Goal: Task Accomplishment & Management: Complete application form

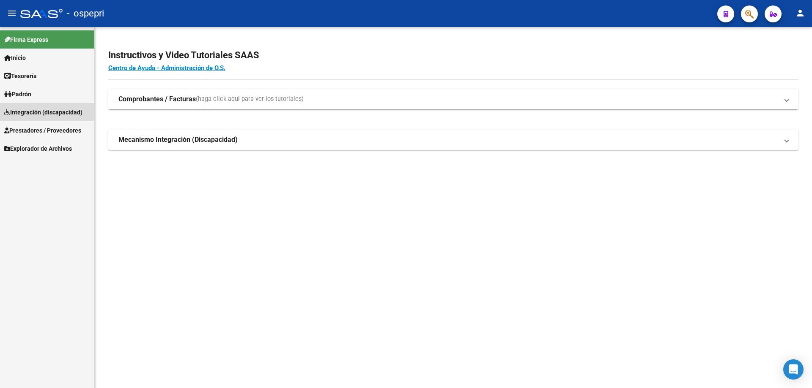
click at [32, 111] on span "Integración (discapacidad)" at bounding box center [43, 112] width 78 height 9
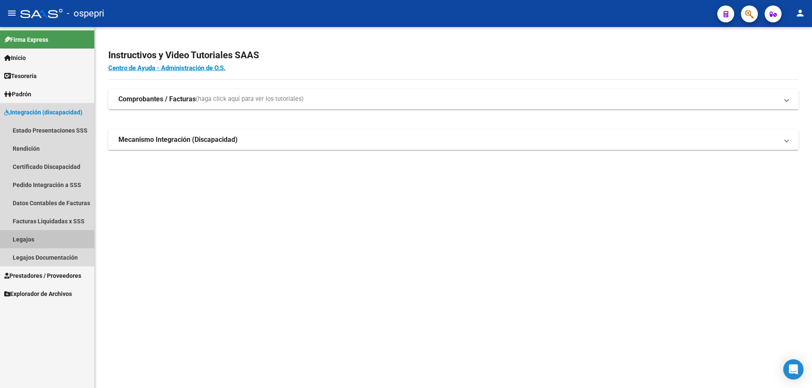
click at [19, 240] on link "Legajos" at bounding box center [47, 239] width 94 height 18
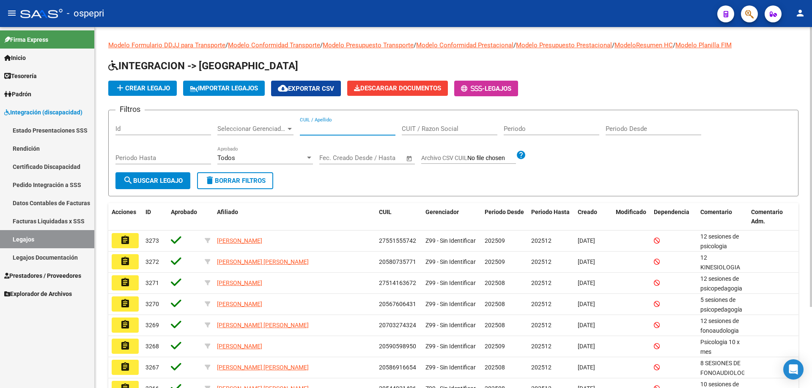
click at [324, 126] on input "CUIL / Apellido" at bounding box center [348, 129] width 96 height 8
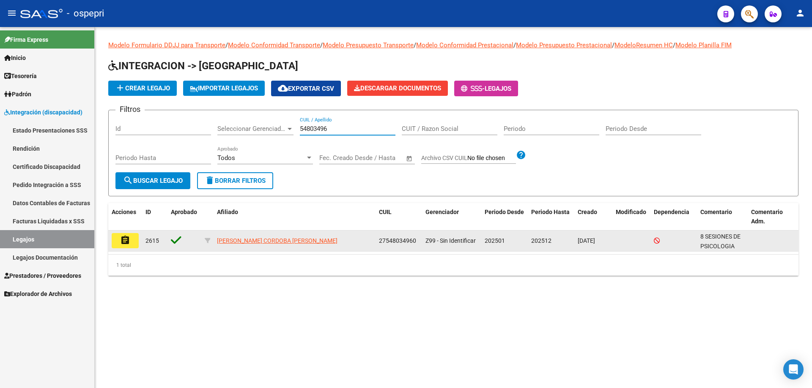
type input "54803496"
click at [134, 243] on button "assignment" at bounding box center [125, 240] width 27 height 15
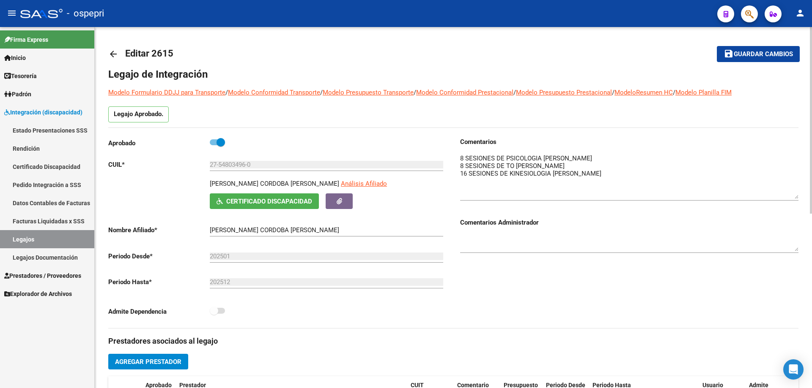
drag, startPoint x: 795, startPoint y: 164, endPoint x: 804, endPoint y: 193, distance: 29.8
click at [804, 193] on div "arrow_back Editar 2615 save Guardar cambios Legajo de Integración Modelo Formul…" at bounding box center [453, 377] width 717 height 700
click at [755, 54] on span "Guardar cambios" at bounding box center [762, 55] width 59 height 8
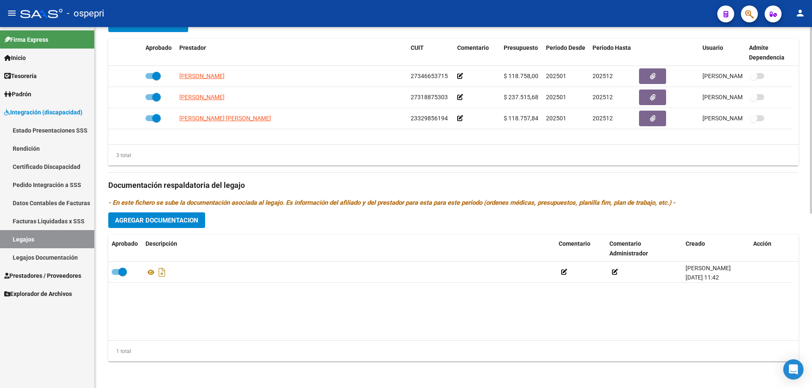
scroll to position [338, 0]
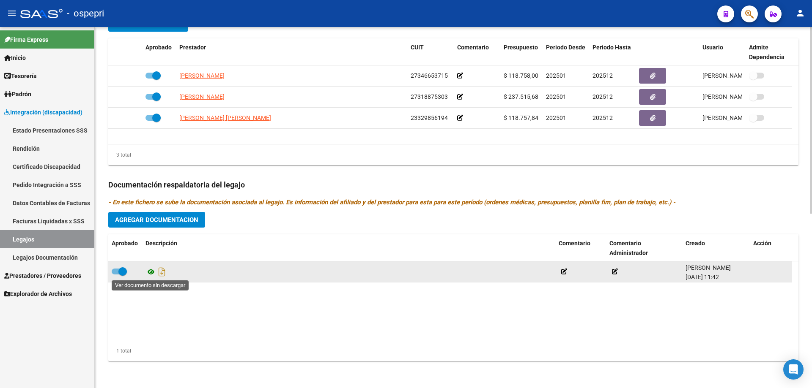
click at [150, 269] on icon at bounding box center [150, 272] width 11 height 10
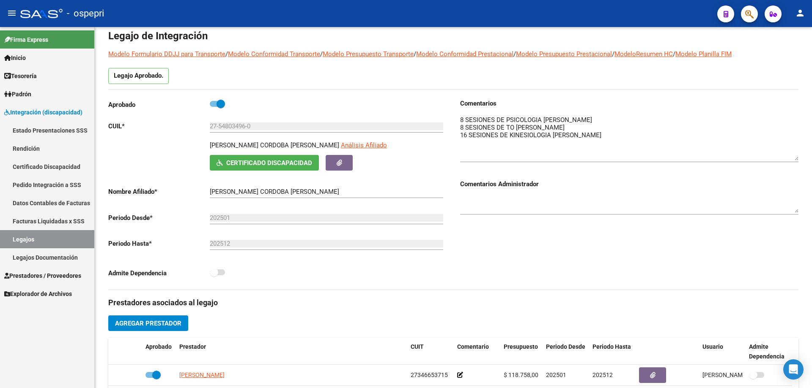
scroll to position [42, 0]
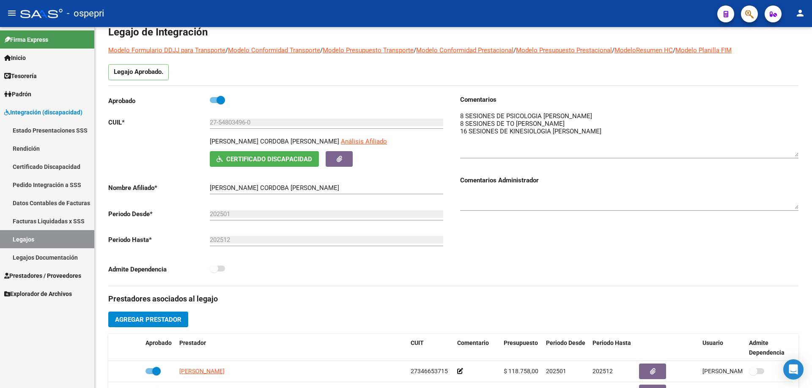
click at [23, 239] on link "Legajos" at bounding box center [47, 239] width 94 height 18
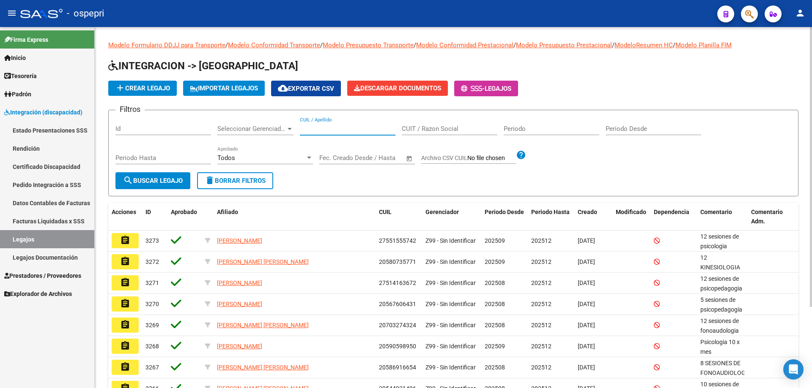
click at [322, 130] on input "CUIL / Apellido" at bounding box center [348, 129] width 96 height 8
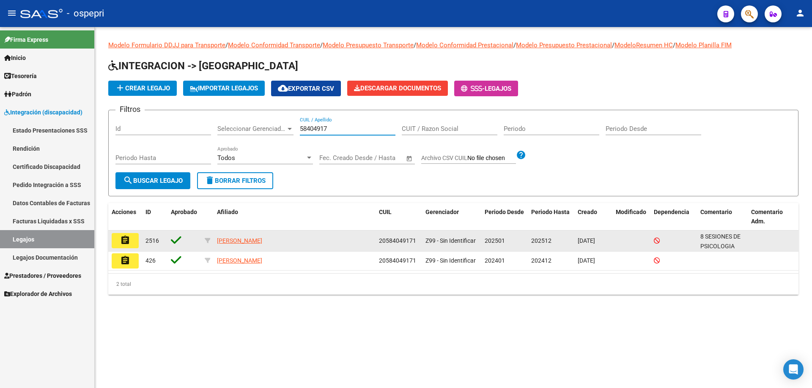
type input "58404917"
click at [128, 242] on mat-icon "assignment" at bounding box center [125, 240] width 10 height 10
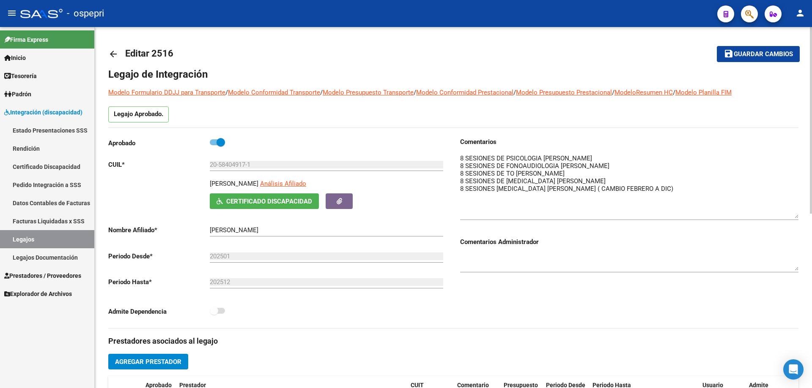
drag, startPoint x: 795, startPoint y: 166, endPoint x: 809, endPoint y: 213, distance: 49.9
click at [809, 213] on div "arrow_back Editar 2516 save Guardar cambios Legajo de Integración Modelo Formul…" at bounding box center [453, 377] width 717 height 700
click at [672, 189] on textarea at bounding box center [629, 186] width 338 height 65
drag, startPoint x: 599, startPoint y: 186, endPoint x: 664, endPoint y: 188, distance: 64.7
click at [667, 187] on textarea at bounding box center [629, 186] width 338 height 65
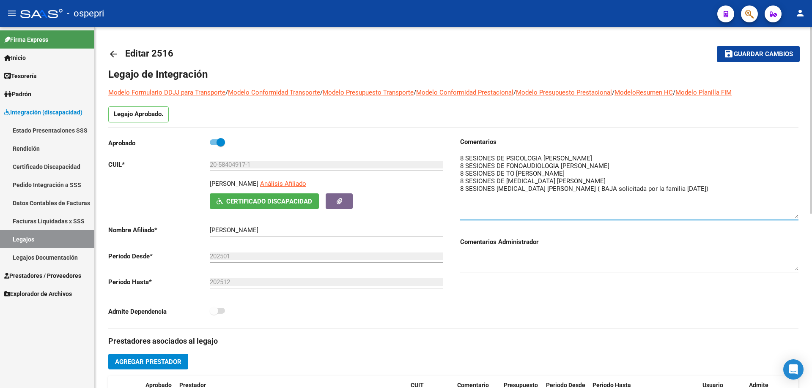
click at [727, 190] on textarea at bounding box center [629, 186] width 338 height 65
type textarea "8 SESIONES DE PSICOLOGIA [PERSON_NAME] 8 SESIONES DE FONOAUDIOLOGIA [PERSON_NAM…"
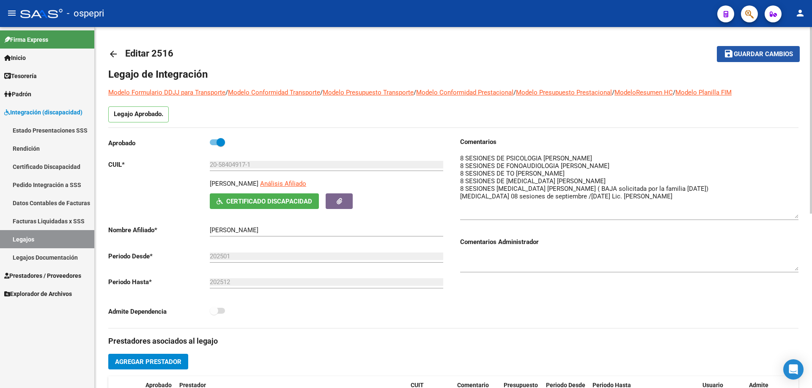
click at [764, 54] on span "Guardar cambios" at bounding box center [762, 55] width 59 height 8
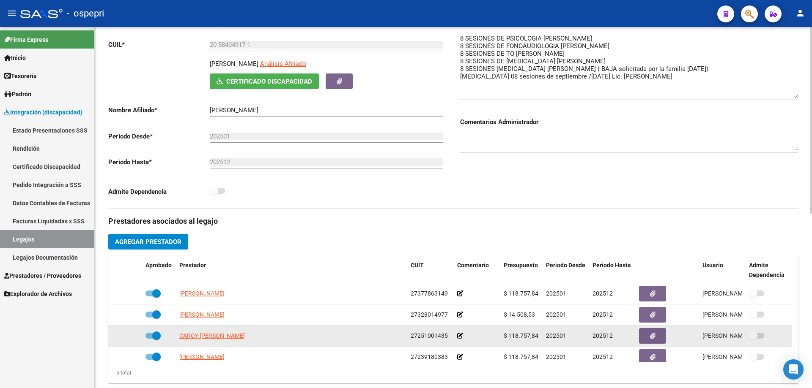
scroll to position [127, 0]
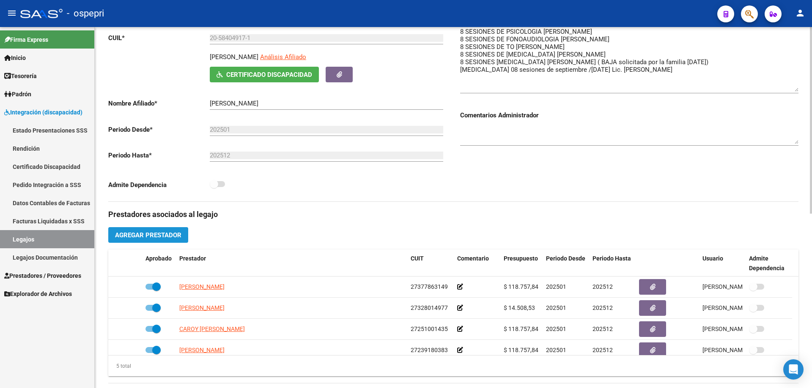
click at [140, 235] on span "Agregar Prestador" at bounding box center [148, 236] width 66 height 8
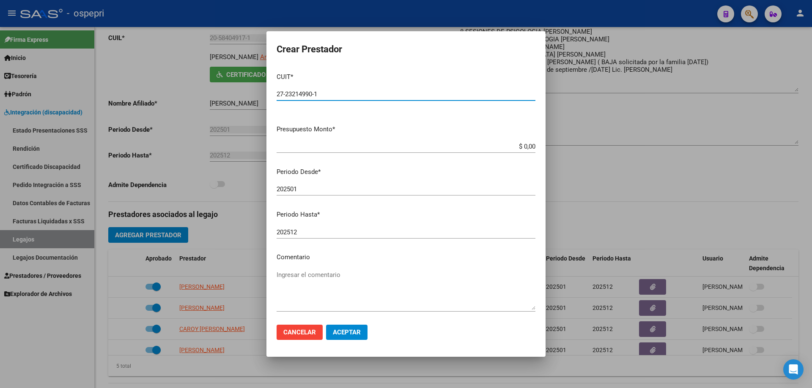
type input "27-23214990-1"
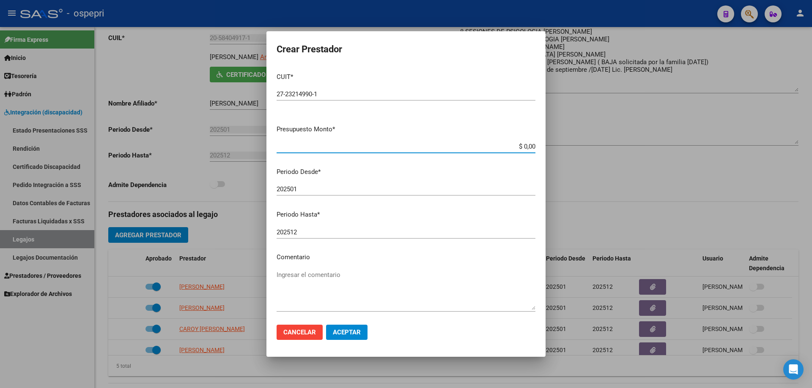
drag, startPoint x: 528, startPoint y: 147, endPoint x: 452, endPoint y: 151, distance: 76.6
click at [452, 151] on div "$ 0,00 Ingresar el monto" at bounding box center [405, 146] width 259 height 13
type input "$ 14.844,72"
click at [274, 276] on mat-dialog-content "CUIT * 27-23214990-1 Ingresar CUIT ARCA Padrón Presupuesto Monto * $ 14.844,72 …" at bounding box center [405, 192] width 279 height 252
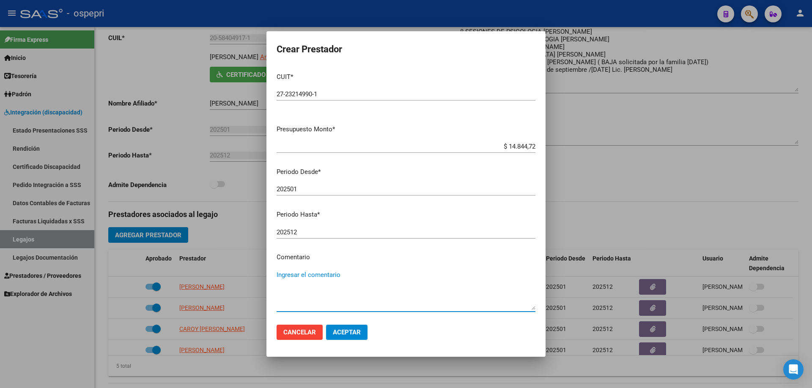
click at [281, 271] on textarea "Ingresar el comentario" at bounding box center [405, 291] width 259 height 40
type textarea "08 x mes de septiembre/[DATE]"
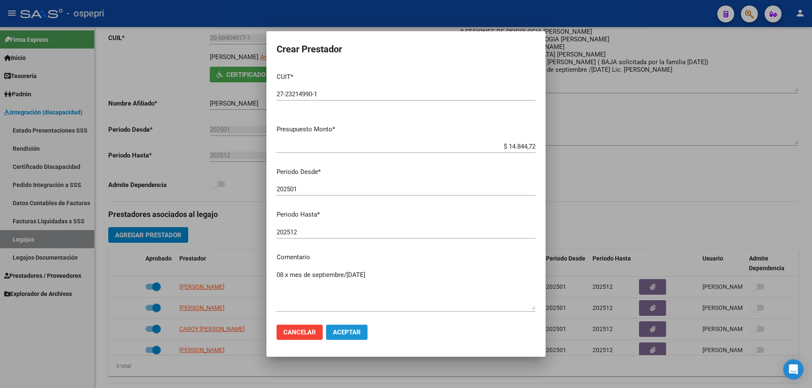
click at [347, 335] on span "Aceptar" at bounding box center [347, 333] width 28 height 8
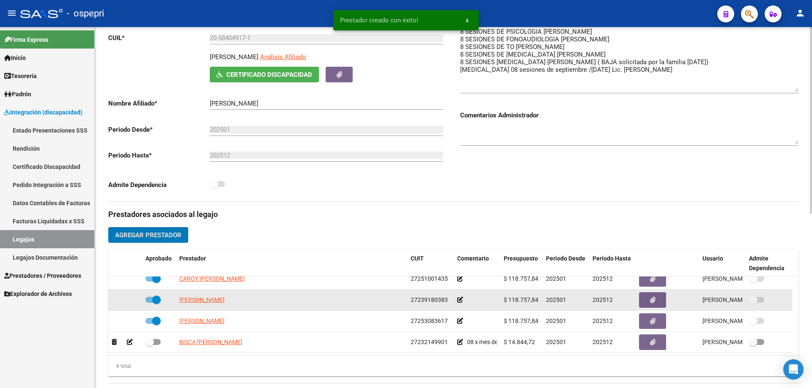
scroll to position [51, 0]
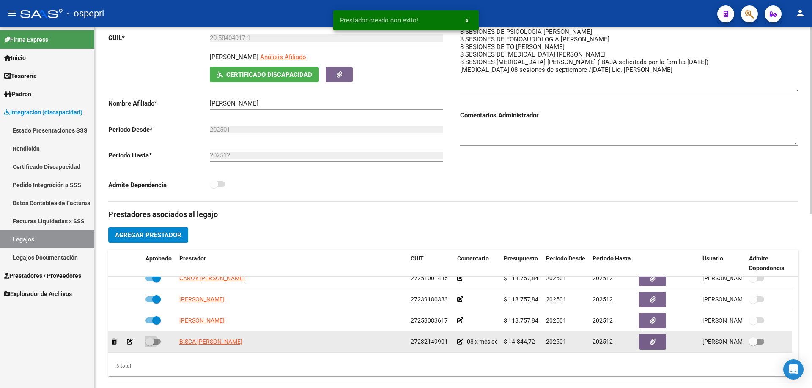
click at [150, 342] on span at bounding box center [149, 342] width 8 height 8
click at [150, 345] on input "checkbox" at bounding box center [149, 345] width 0 height 0
checkbox input "true"
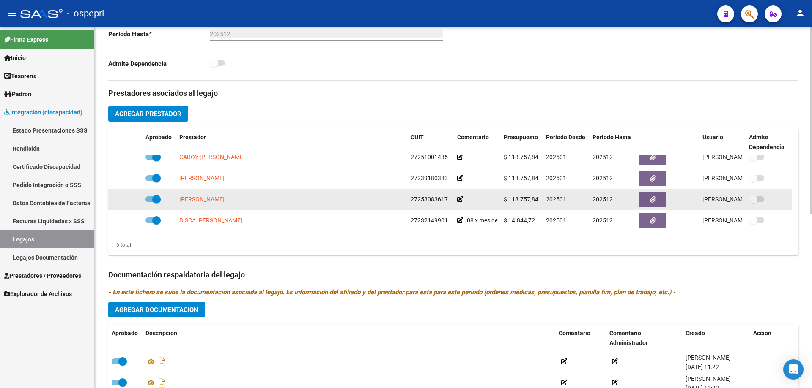
scroll to position [296, 0]
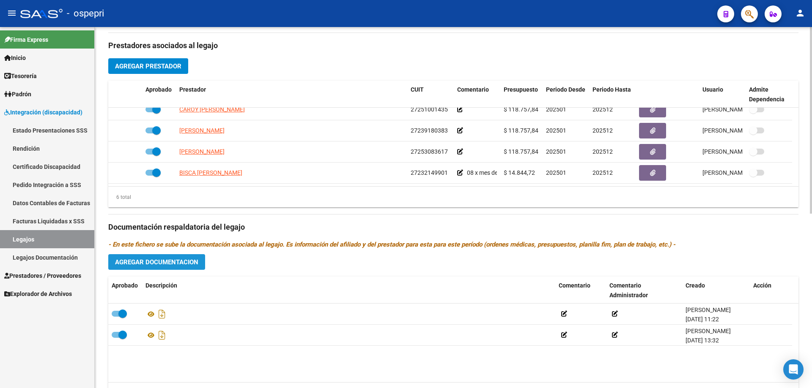
click at [162, 259] on span "Agregar Documentacion" at bounding box center [156, 263] width 83 height 8
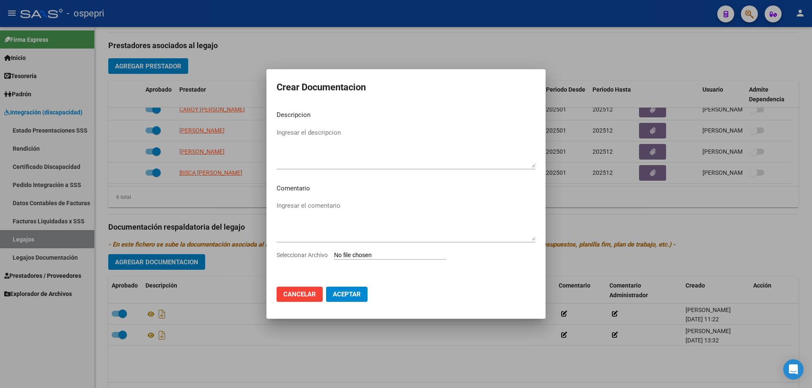
type input "C:\fakepath\20584049171 (1).pdf"
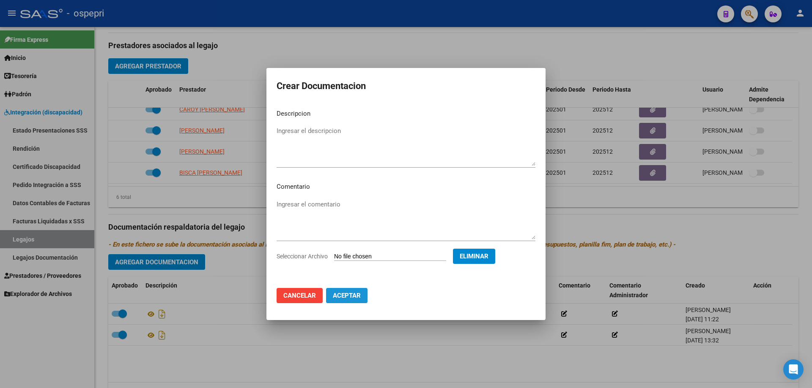
click at [346, 298] on span "Aceptar" at bounding box center [347, 296] width 28 height 8
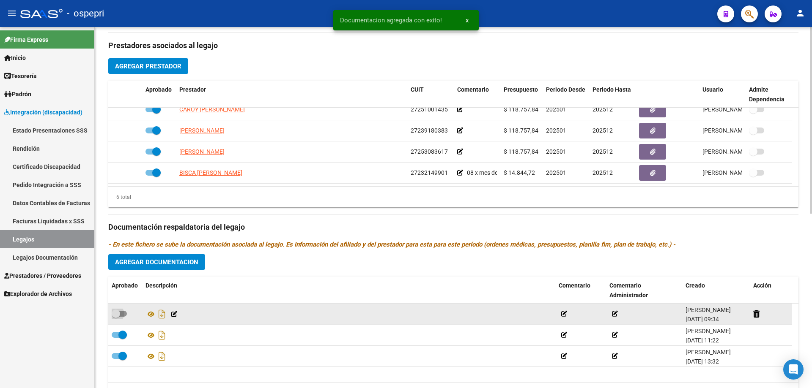
click at [124, 313] on span at bounding box center [119, 314] width 15 height 6
click at [116, 317] on input "checkbox" at bounding box center [115, 317] width 0 height 0
checkbox input "true"
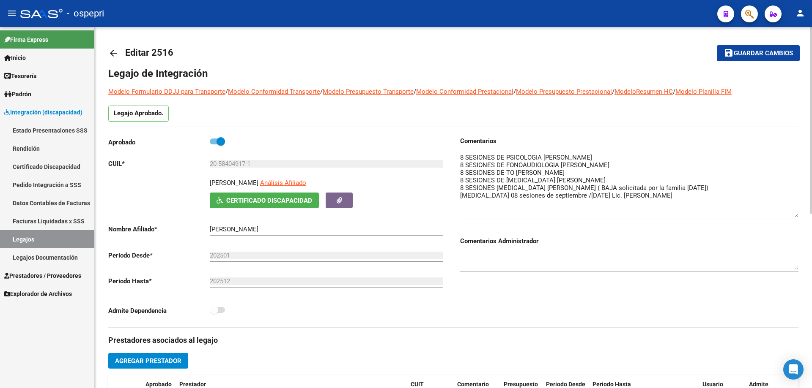
scroll to position [0, 0]
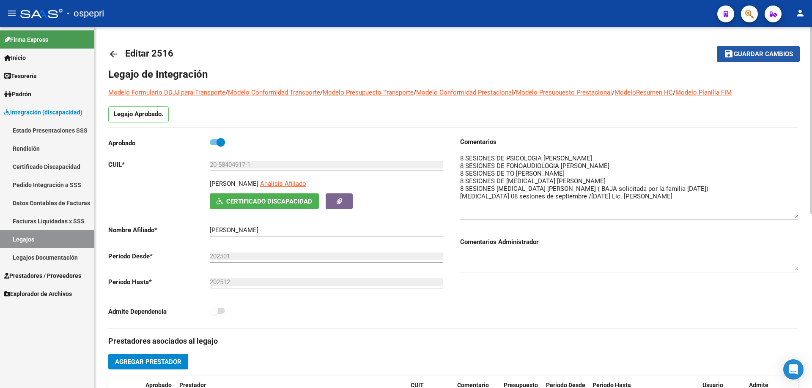
click at [756, 53] on span "Guardar cambios" at bounding box center [762, 55] width 59 height 8
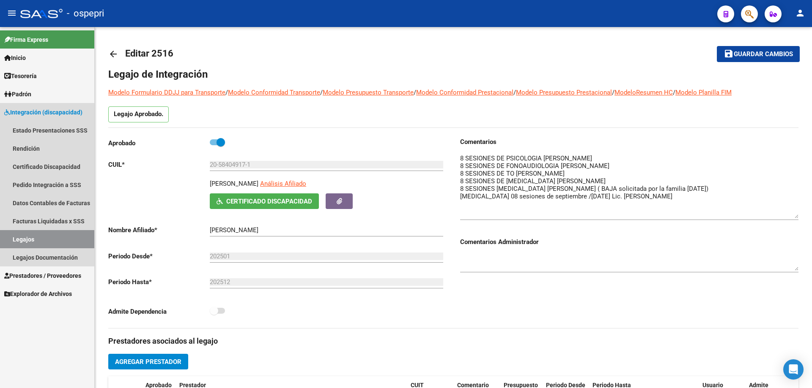
click at [23, 237] on link "Legajos" at bounding box center [47, 239] width 94 height 18
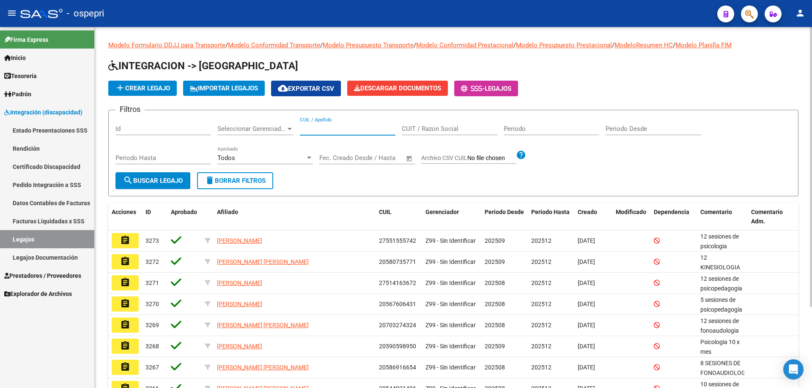
click at [317, 128] on input "CUIL / Apellido" at bounding box center [348, 129] width 96 height 8
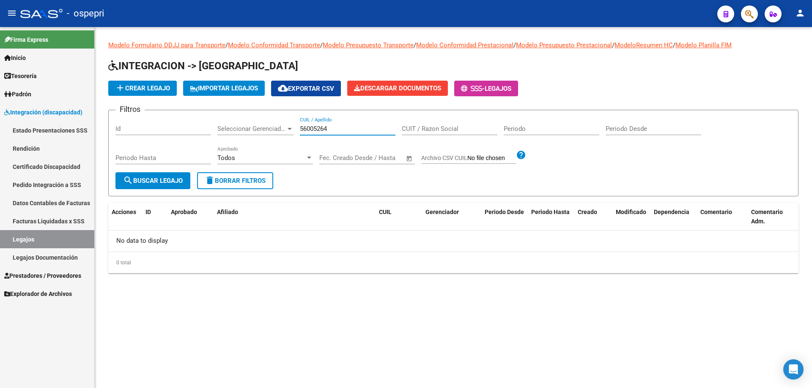
type input "56005264"
click at [159, 183] on span "search Buscar Legajo" at bounding box center [153, 181] width 60 height 8
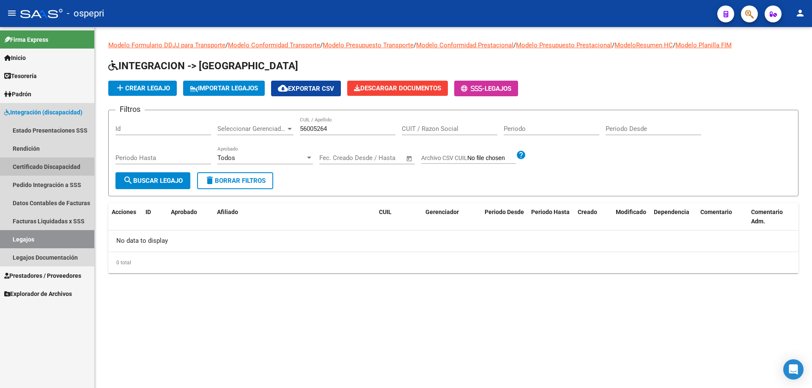
click at [44, 166] on link "Certificado Discapacidad" at bounding box center [47, 167] width 94 height 18
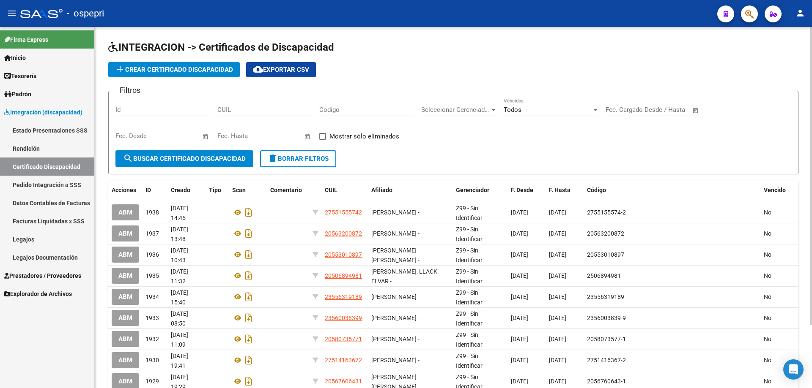
click at [194, 68] on span "add Crear Certificado Discapacidad" at bounding box center [174, 70] width 118 height 8
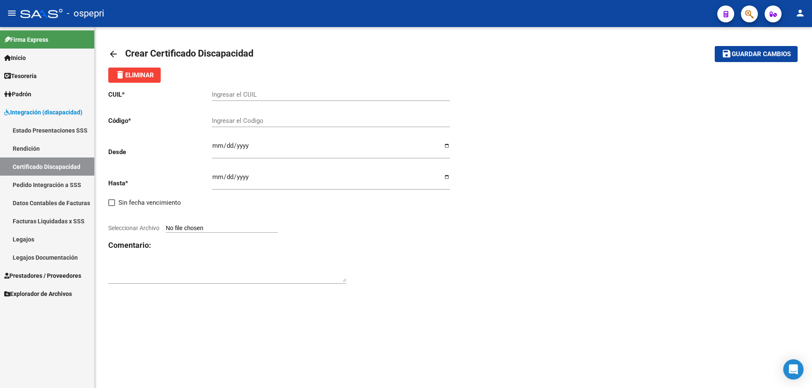
click at [237, 90] on div "Ingresar el CUIL" at bounding box center [331, 92] width 238 height 18
type input "20-56005264-3"
click at [232, 120] on input "Ingresar el Codigo" at bounding box center [331, 121] width 238 height 8
type input "20560052643"
click at [212, 148] on input "Ingresar fec. Desde" at bounding box center [331, 149] width 238 height 14
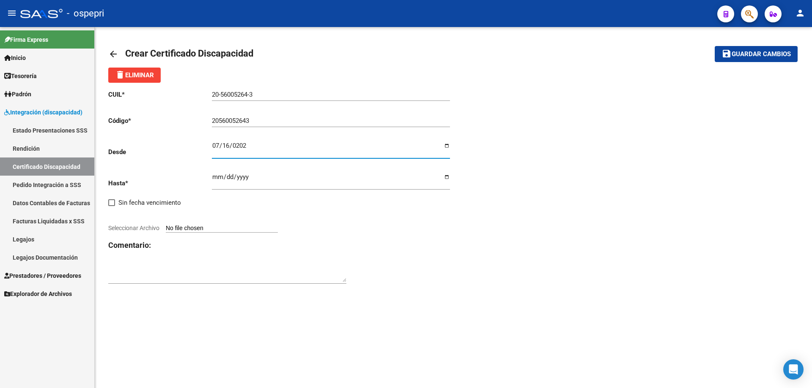
type input "[DATE]"
click at [212, 183] on input "Ingresar fec. Hasta" at bounding box center [331, 181] width 238 height 14
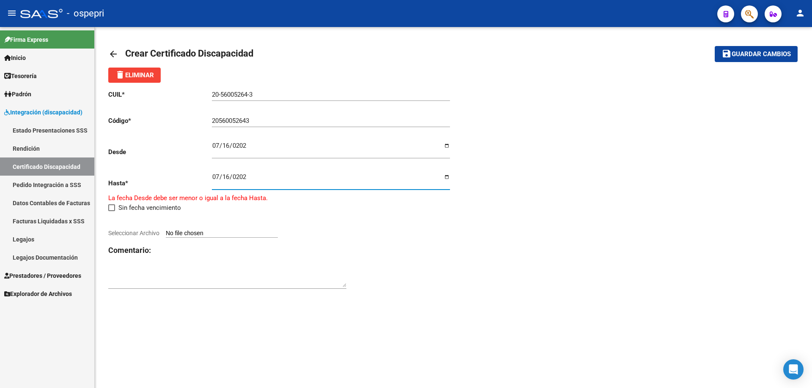
type input "[DATE]"
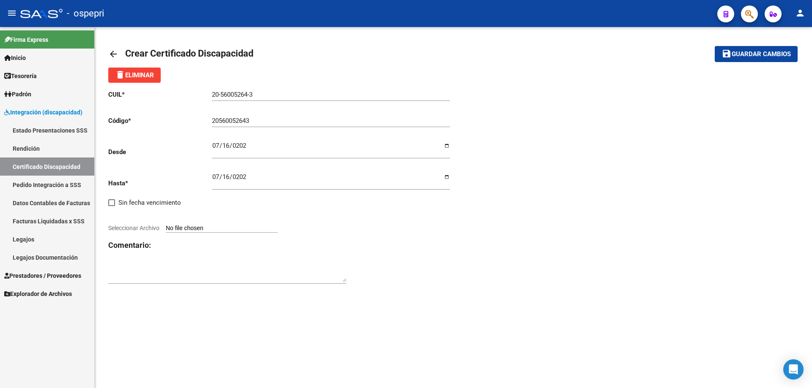
type input "C:\fakepath\CUD [PERSON_NAME].pdf"
click at [503, 283] on div "arrow_back Crear Certificado Discapacidad save Guardar cambios delete Eliminar …" at bounding box center [453, 165] width 717 height 276
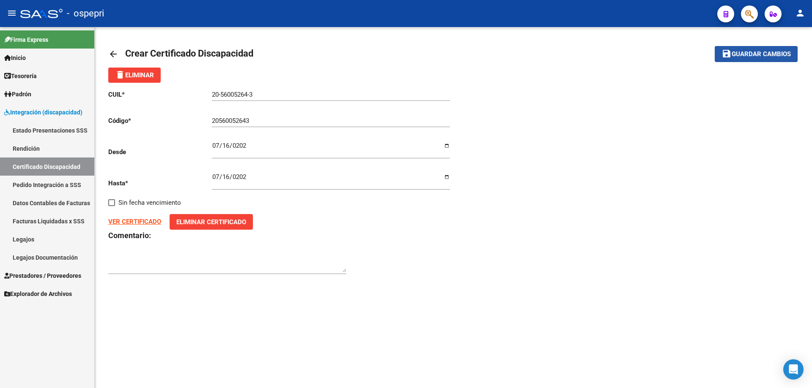
click at [764, 54] on span "Guardar cambios" at bounding box center [760, 55] width 59 height 8
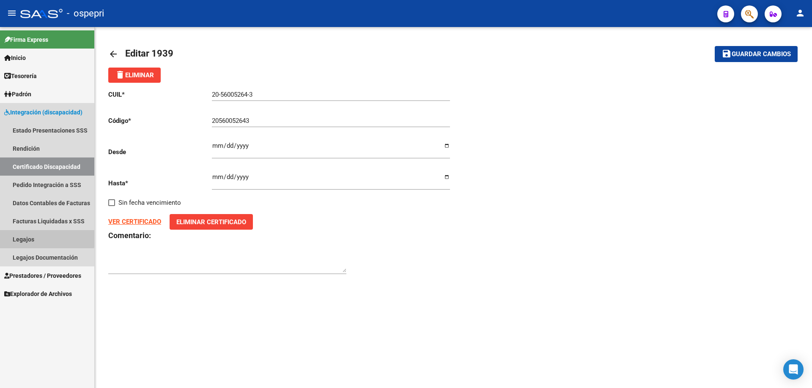
click at [26, 237] on link "Legajos" at bounding box center [47, 239] width 94 height 18
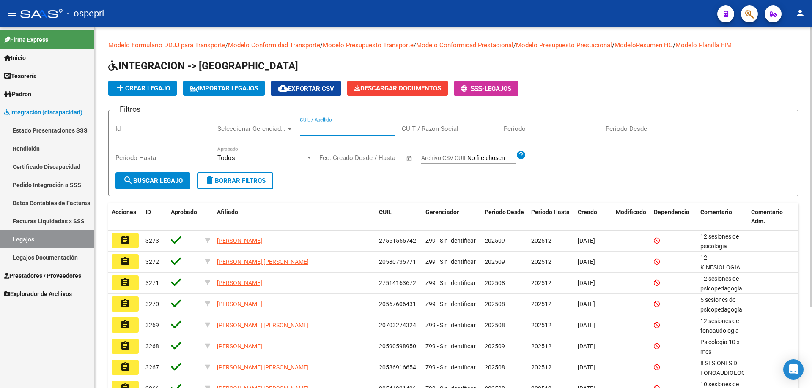
click at [324, 128] on input "CUIL / Apellido" at bounding box center [348, 129] width 96 height 8
type input "20560052643"
click at [159, 182] on span "search Buscar Legajo" at bounding box center [153, 181] width 60 height 8
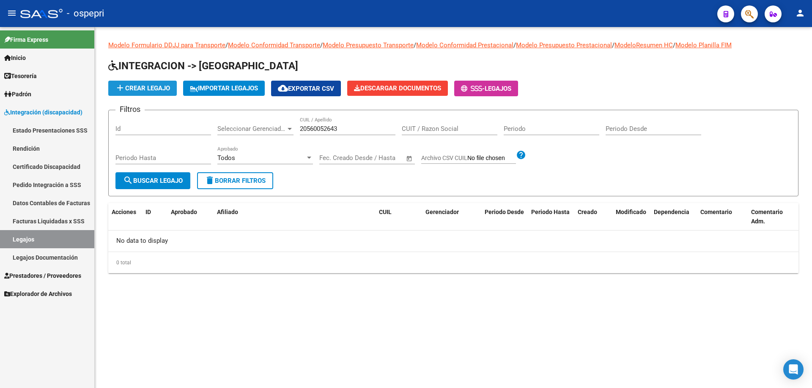
click at [150, 87] on span "add Crear Legajo" at bounding box center [142, 89] width 55 height 8
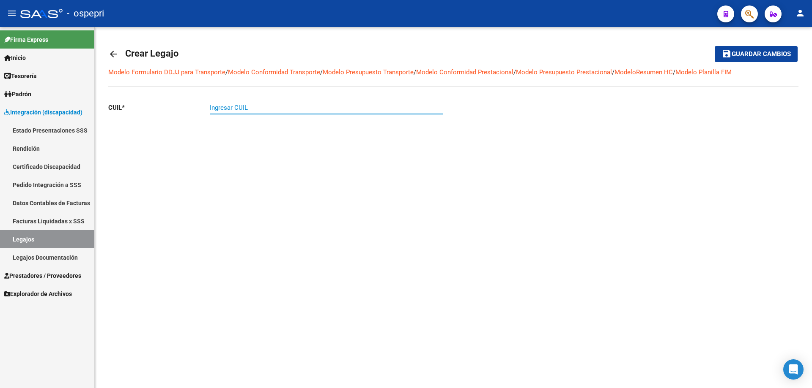
click at [233, 106] on input "Ingresar CUIL" at bounding box center [326, 108] width 233 height 8
type input "20-56005264-3"
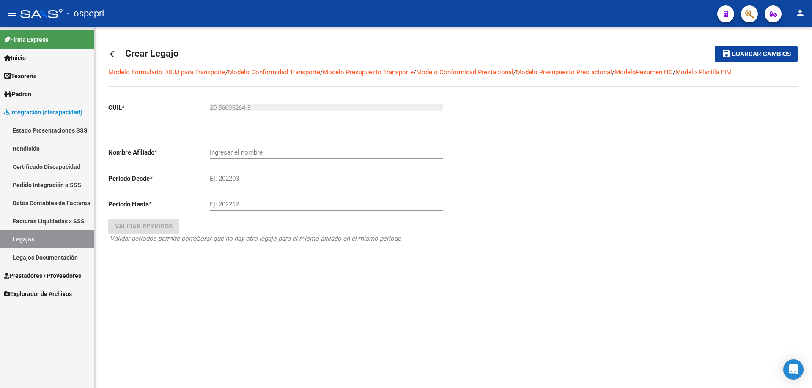
type input "[PERSON_NAME]"
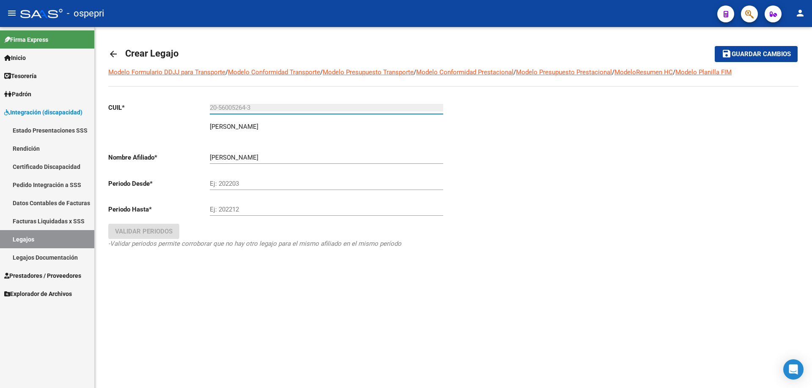
type input "20-56005264-3"
drag, startPoint x: 241, startPoint y: 185, endPoint x: 241, endPoint y: 193, distance: 7.6
click at [241, 191] on div "Ej: 202203" at bounding box center [326, 185] width 233 height 26
type input "202509"
click at [241, 208] on input "Ej: 202212" at bounding box center [326, 210] width 233 height 8
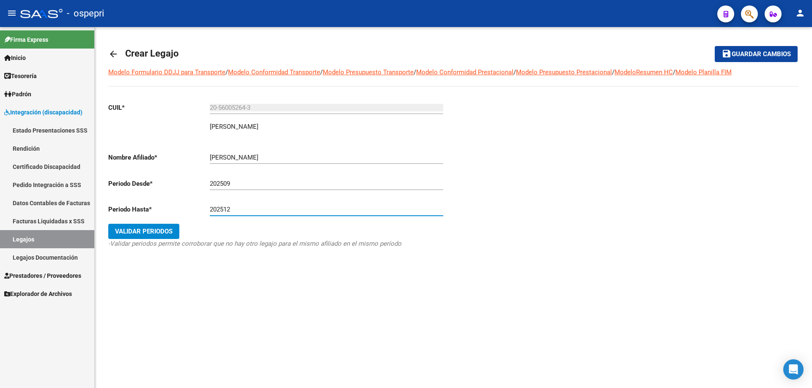
type input "202512"
click at [158, 230] on span "Validar Periodos" at bounding box center [143, 232] width 57 height 8
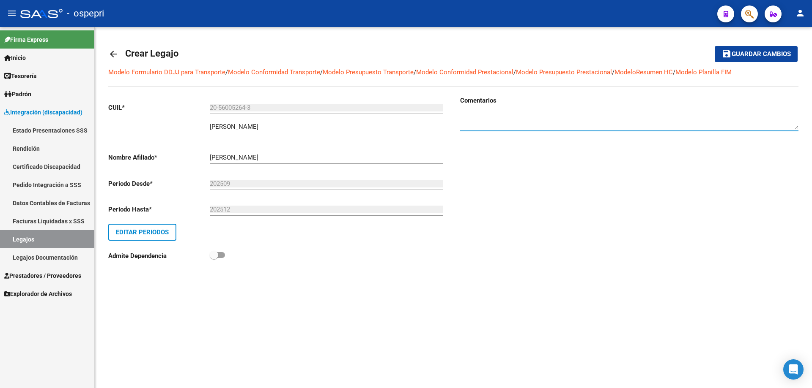
click at [467, 115] on textarea at bounding box center [629, 120] width 338 height 17
type textarea "Psicopedagogia 12 x mes septiembre/[DATE] Lic. [PERSON_NAME]"
click at [769, 51] on span "Guardar cambios" at bounding box center [760, 55] width 59 height 8
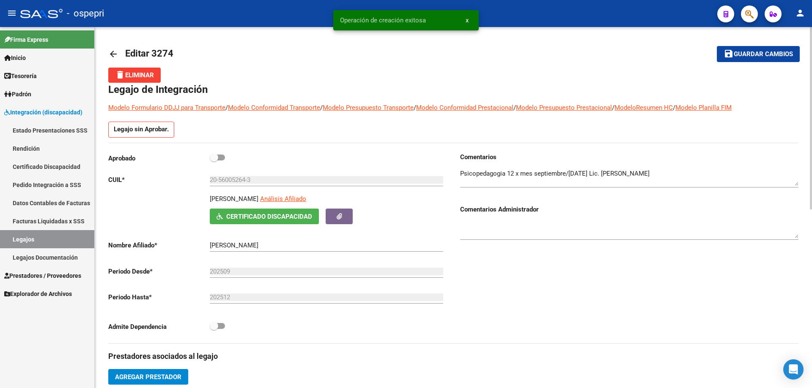
click at [216, 154] on span at bounding box center [214, 157] width 8 height 8
click at [214, 161] on input "checkbox" at bounding box center [213, 161] width 0 height 0
checkbox input "true"
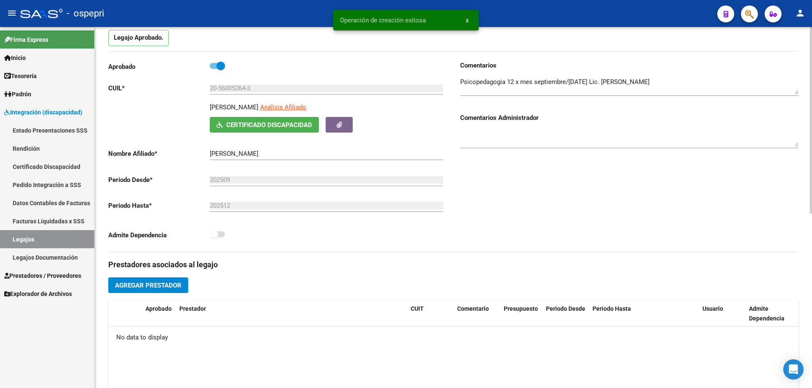
scroll to position [85, 0]
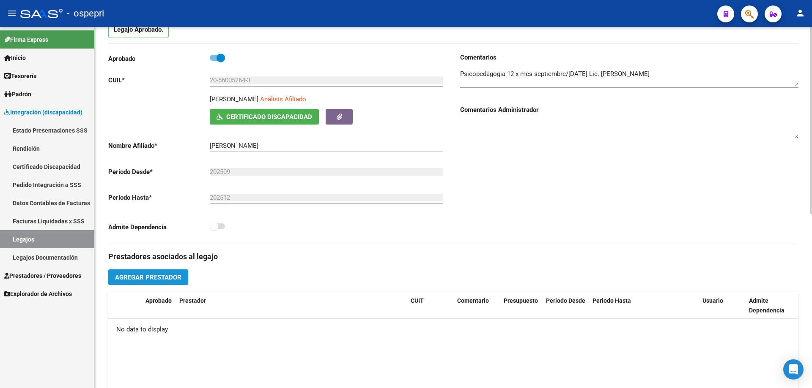
click at [148, 276] on span "Agregar Prestador" at bounding box center [148, 278] width 66 height 8
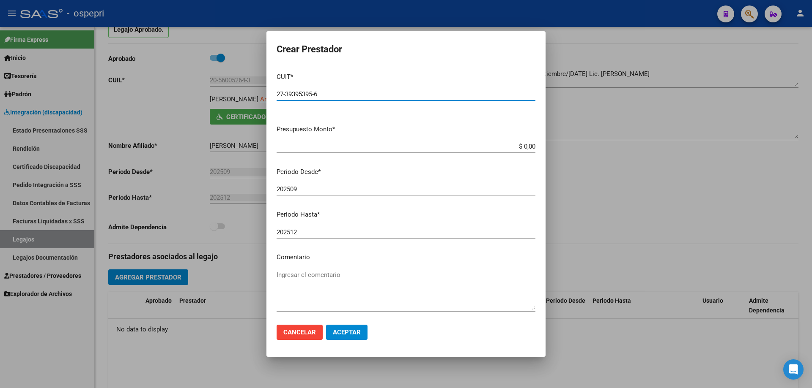
type input "27-39395395-6"
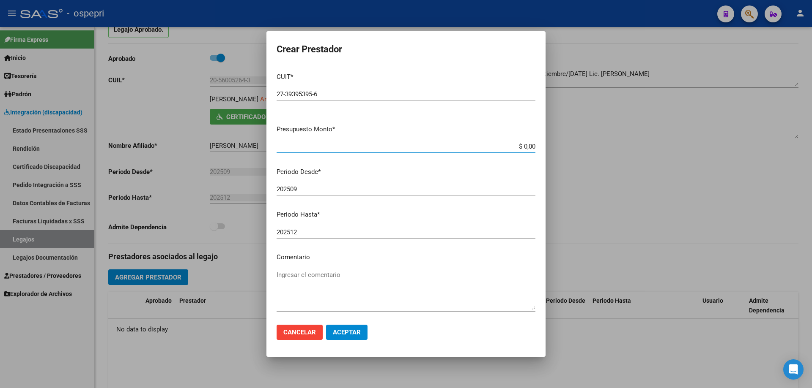
drag, startPoint x: 528, startPoint y: 144, endPoint x: 435, endPoint y: 144, distance: 93.0
click at [435, 144] on input "$ 0,00" at bounding box center [405, 147] width 259 height 8
type input "$ 14.844,72"
click at [286, 275] on textarea "Ingresar el comentario" at bounding box center [405, 291] width 259 height 40
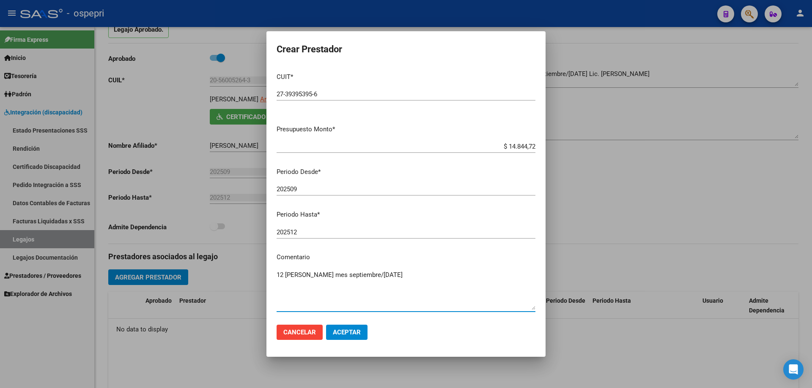
type textarea "12 [PERSON_NAME] mes septiembre/[DATE]"
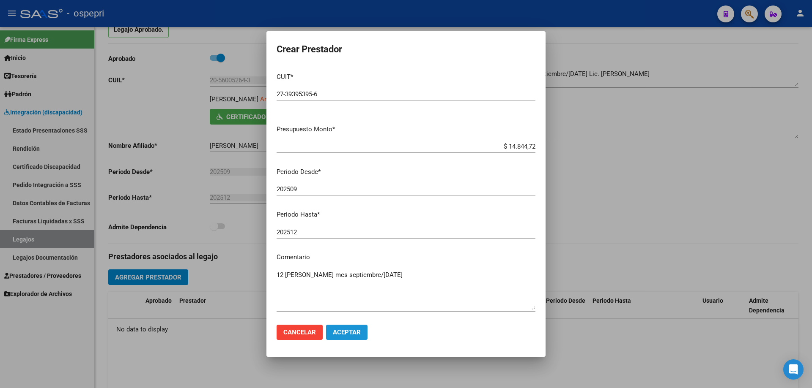
click at [343, 331] on span "Aceptar" at bounding box center [347, 333] width 28 height 8
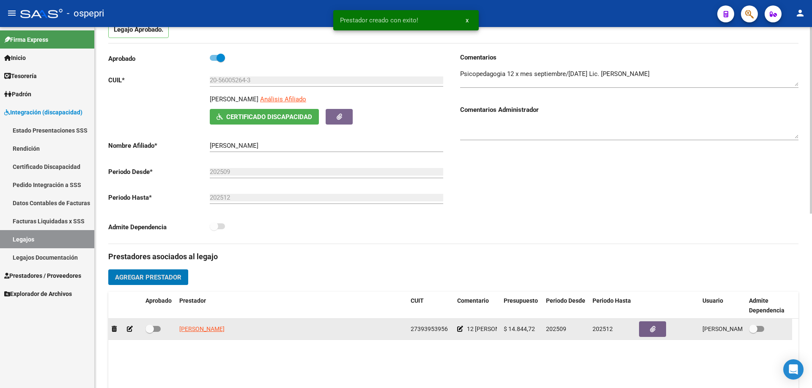
click at [151, 328] on span at bounding box center [149, 329] width 8 height 8
click at [150, 332] on input "checkbox" at bounding box center [149, 332] width 0 height 0
checkbox input "true"
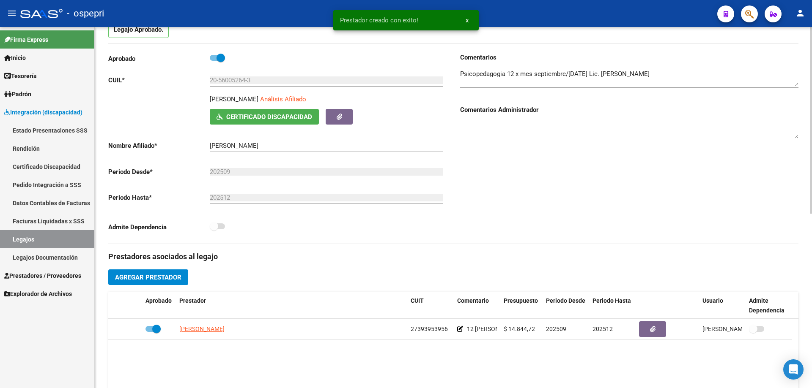
scroll to position [0, 0]
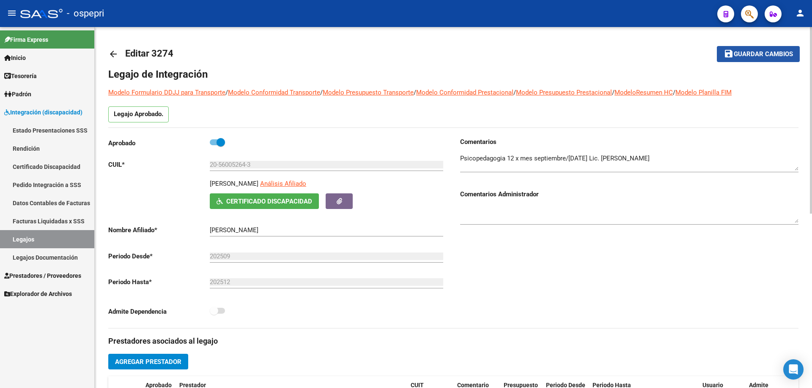
click at [761, 55] on span "Guardar cambios" at bounding box center [762, 55] width 59 height 8
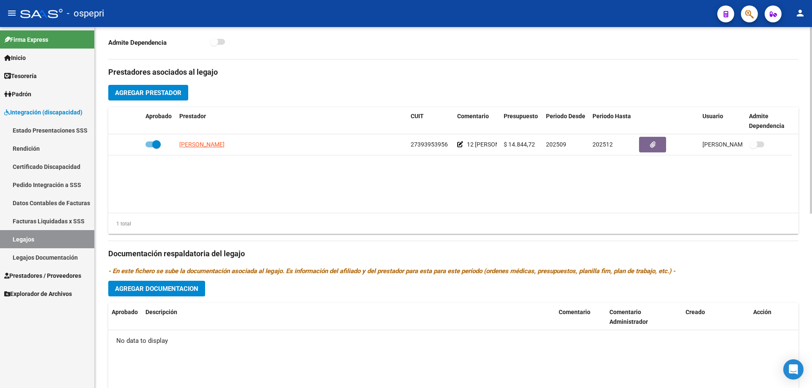
scroll to position [296, 0]
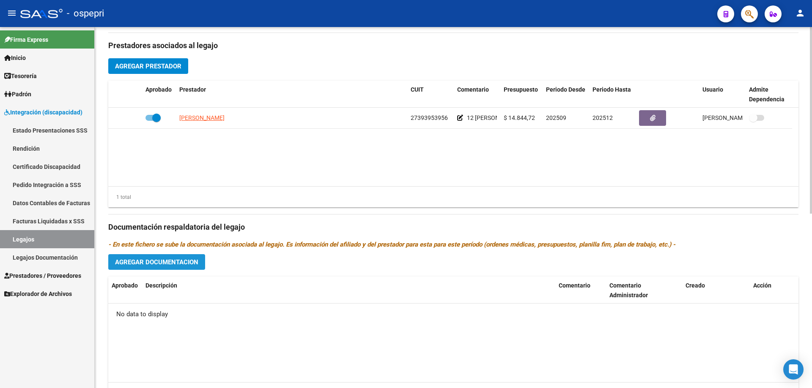
click at [172, 259] on span "Agregar Documentacion" at bounding box center [156, 263] width 83 height 8
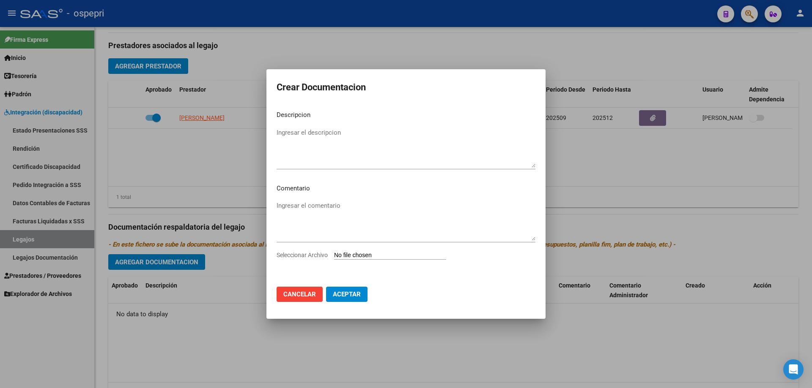
type input "C:\fakepath\20560052643 (1).pdf"
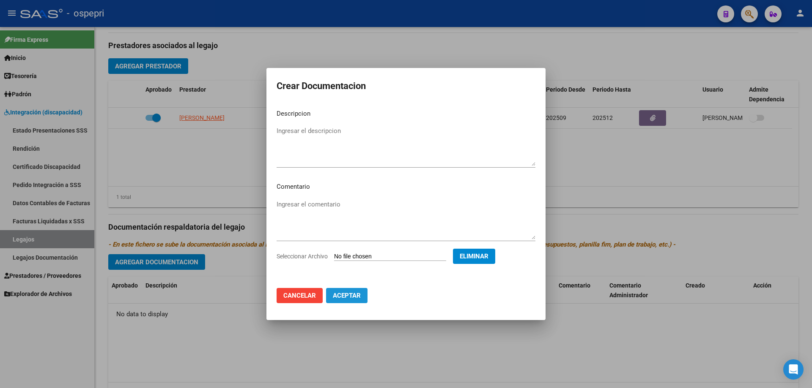
click at [351, 297] on span "Aceptar" at bounding box center [347, 296] width 28 height 8
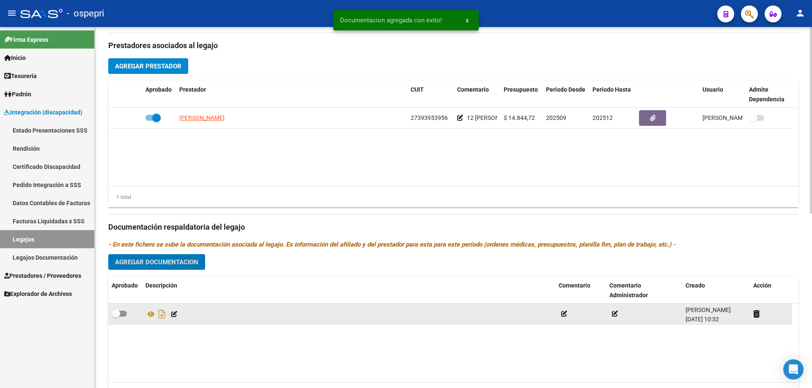
click at [124, 317] on label at bounding box center [119, 314] width 15 height 10
click at [116, 317] on input "checkbox" at bounding box center [115, 317] width 0 height 0
checkbox input "true"
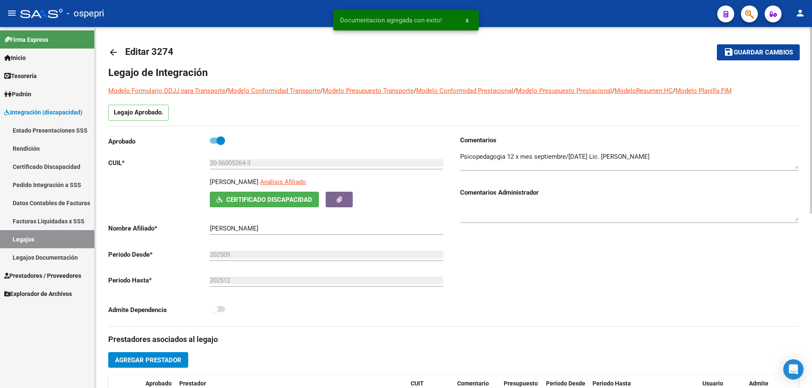
scroll to position [0, 0]
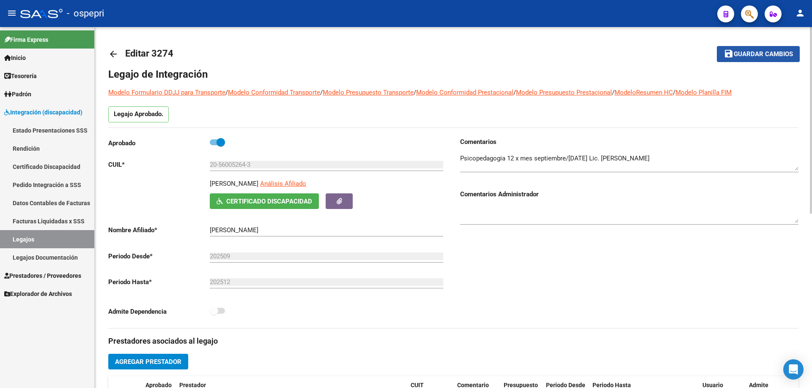
click at [757, 53] on span "Guardar cambios" at bounding box center [762, 55] width 59 height 8
